Goal: Obtain resource: Download file/media

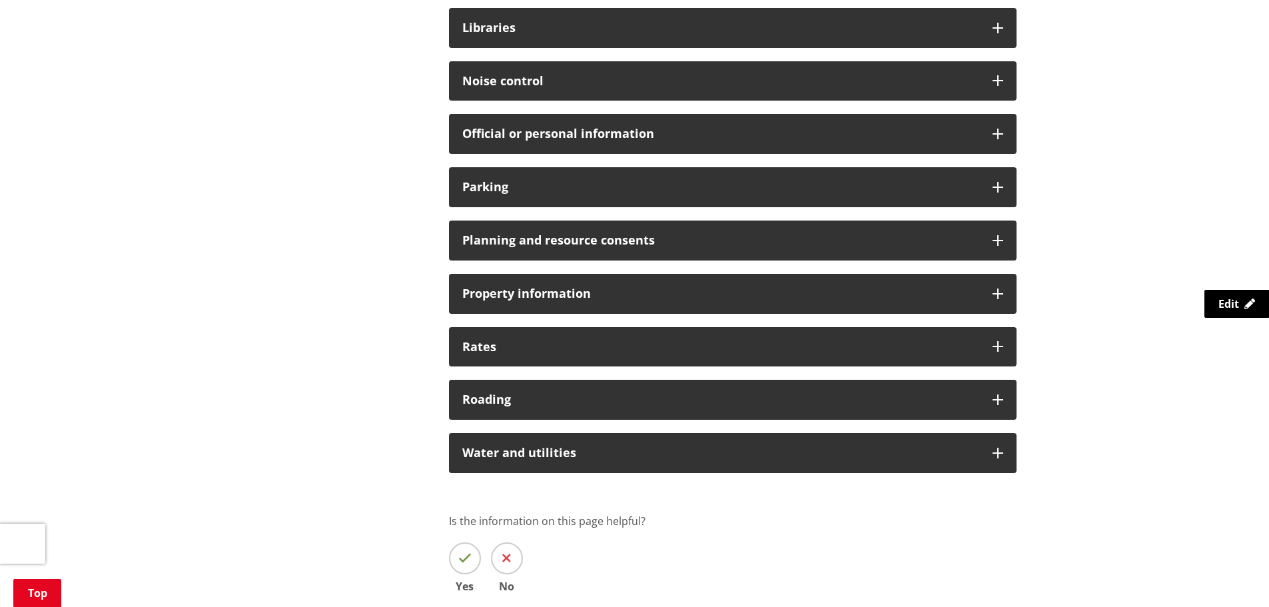
scroll to position [999, 0]
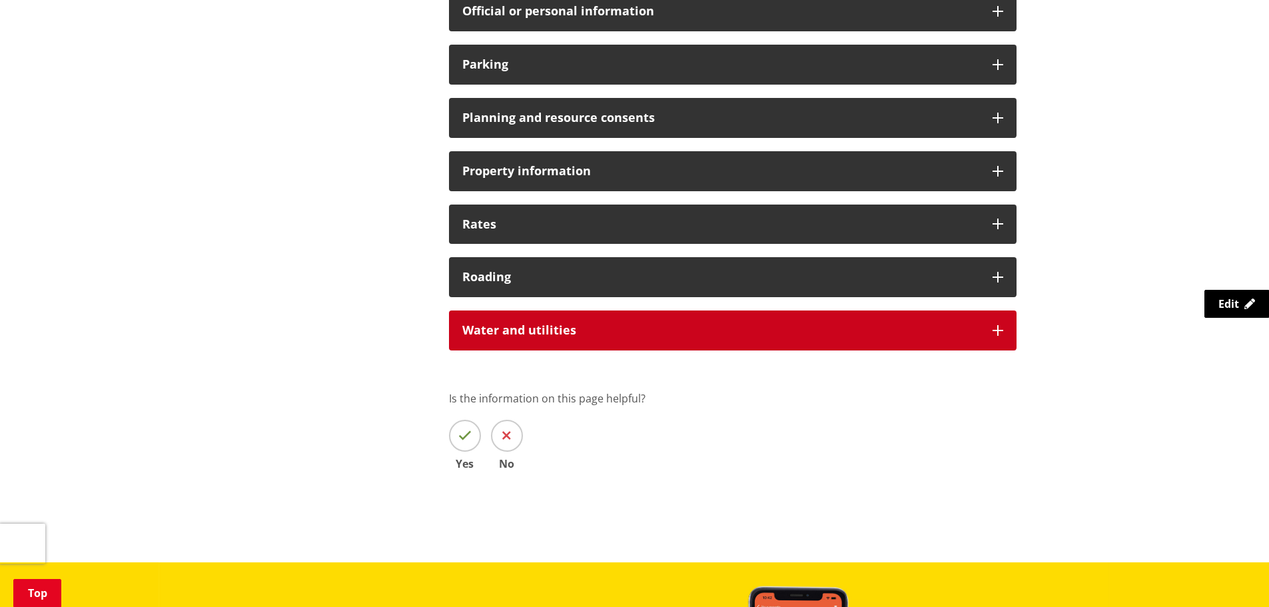
click at [760, 324] on h3 "Water and utilities" at bounding box center [720, 330] width 517 height 13
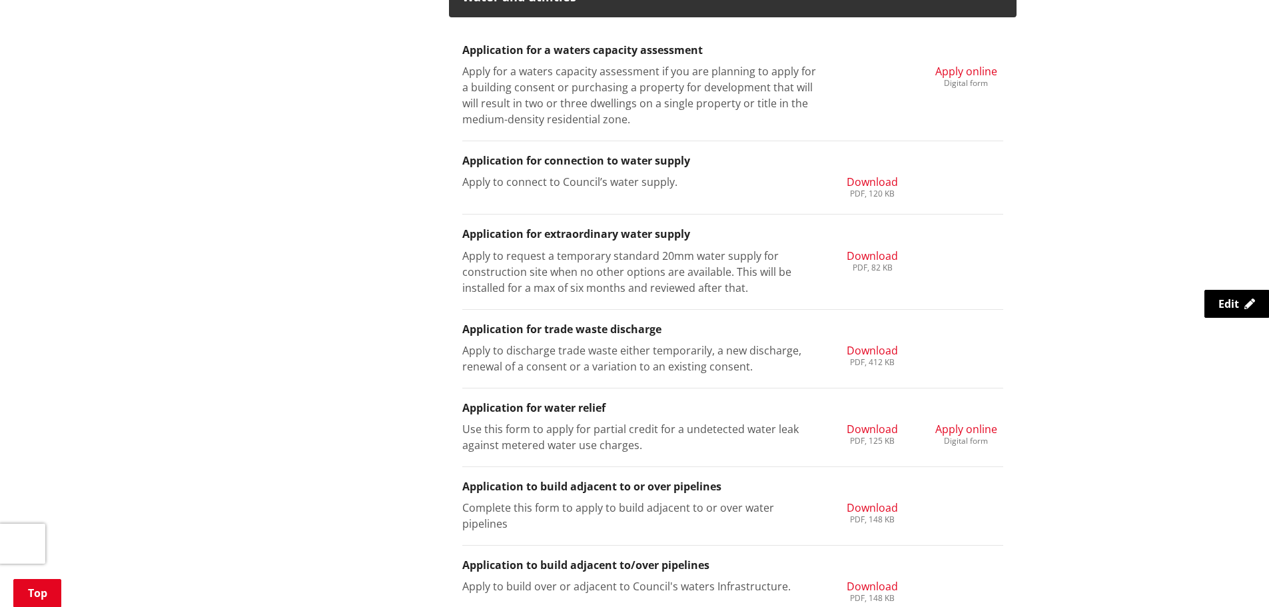
scroll to position [1399, 0]
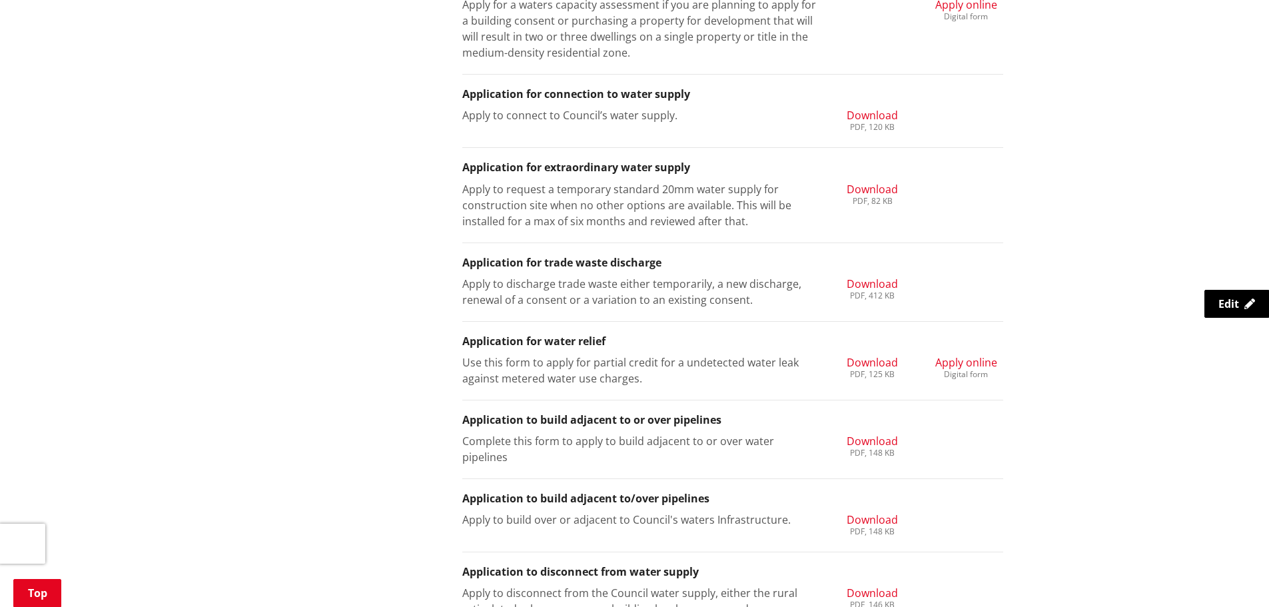
click at [993, 371] on div "Digital form" at bounding box center [966, 374] width 62 height 8
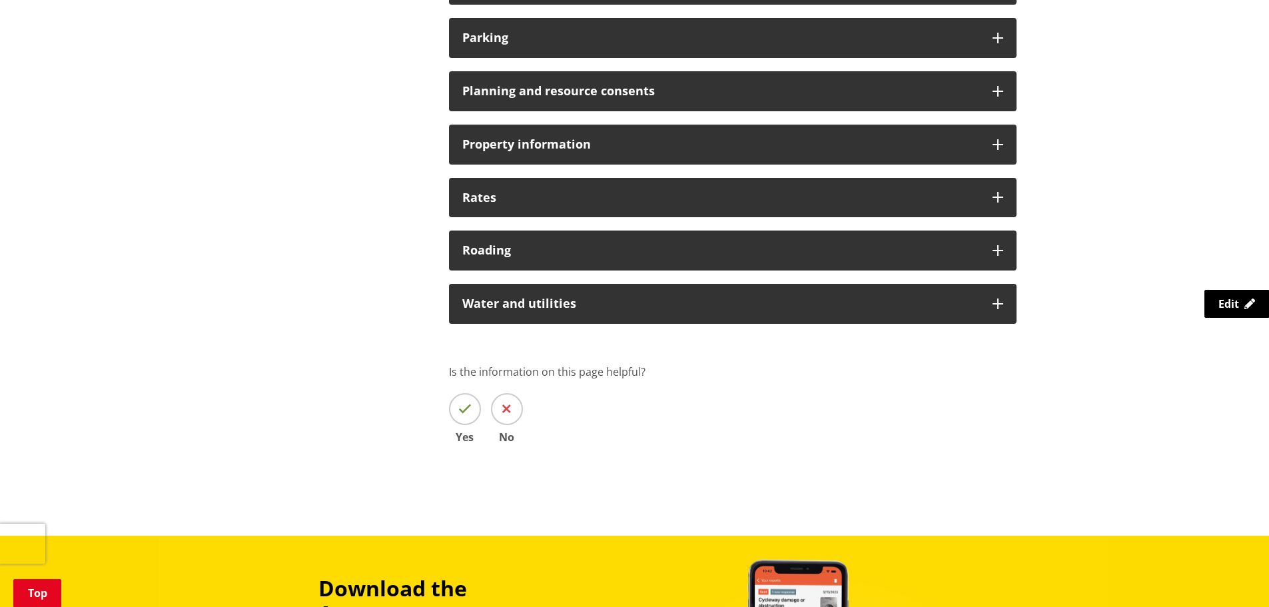
scroll to position [932, 0]
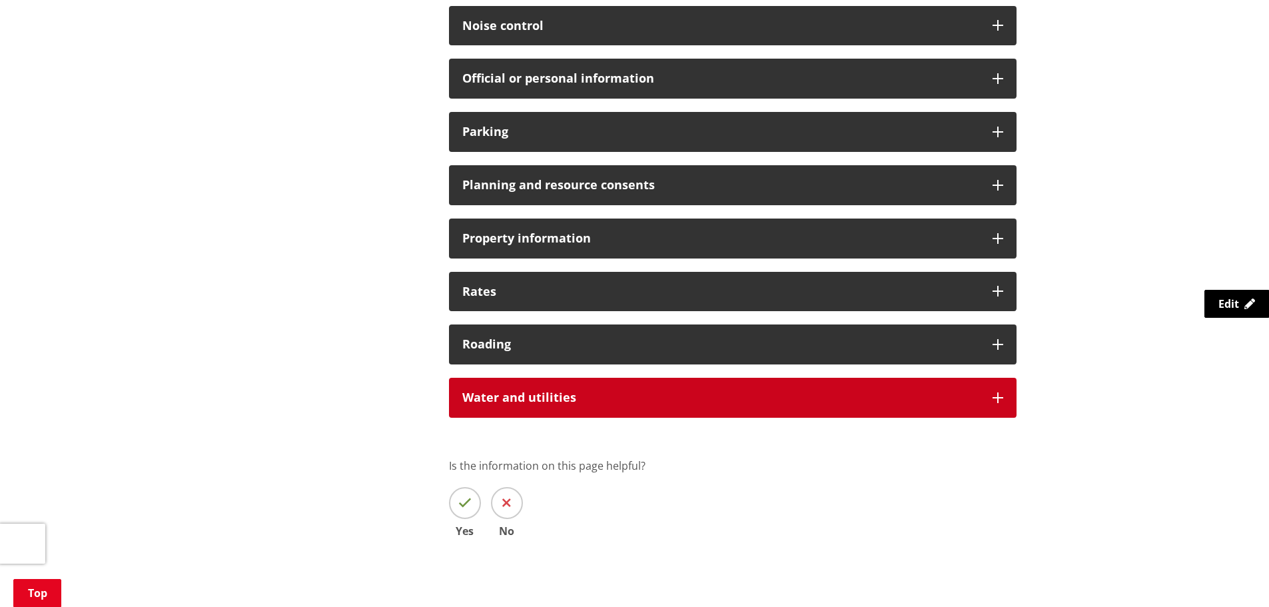
click at [771, 392] on h3 "Water and utilities" at bounding box center [720, 397] width 517 height 13
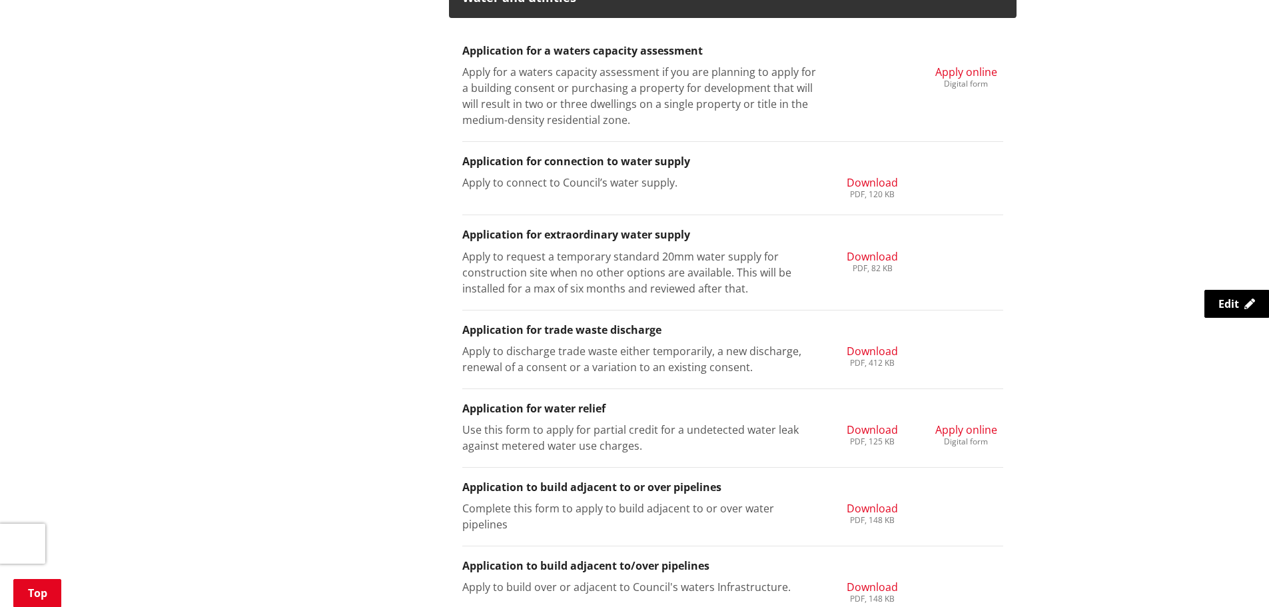
scroll to position [1398, 0]
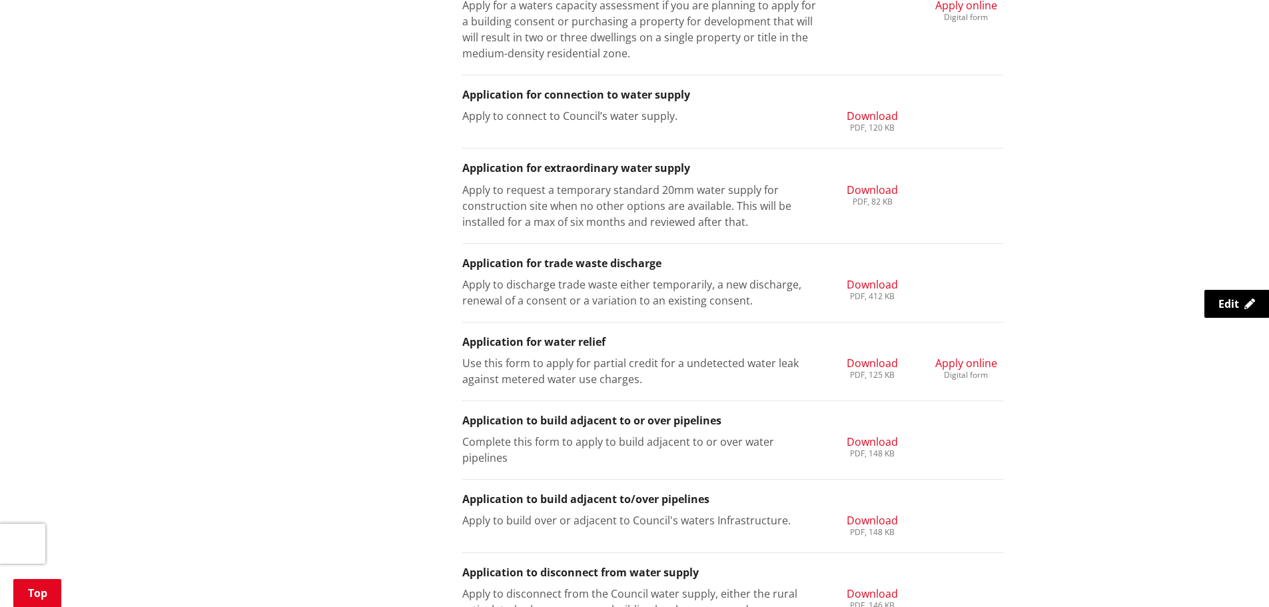
click at [867, 366] on span "Download" at bounding box center [872, 363] width 51 height 15
